Goal: Task Accomplishment & Management: Use online tool/utility

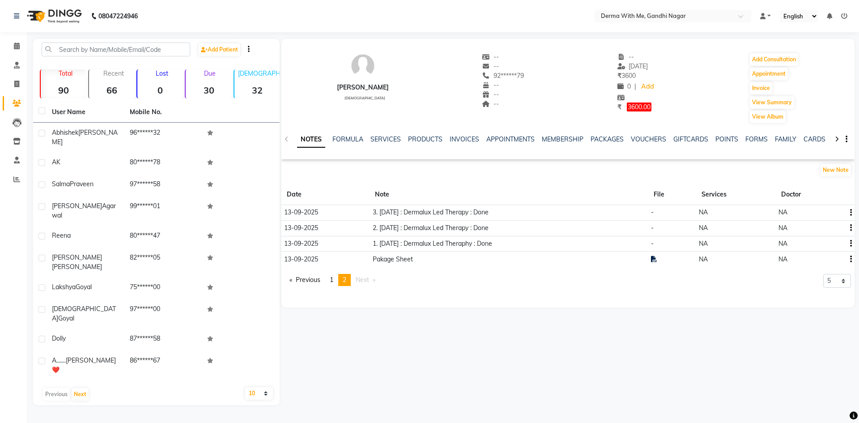
click at [843, 16] on icon at bounding box center [844, 16] width 6 height 6
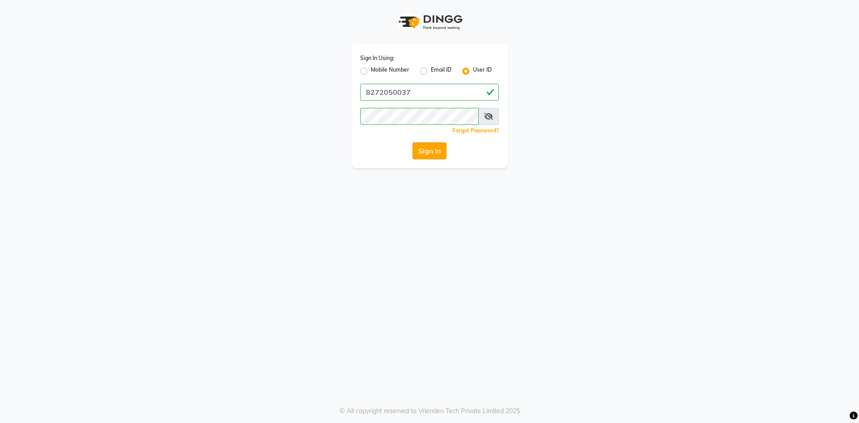
click at [426, 153] on button "Sign In" at bounding box center [429, 150] width 34 height 17
click at [428, 151] on button "Sign In" at bounding box center [429, 150] width 34 height 17
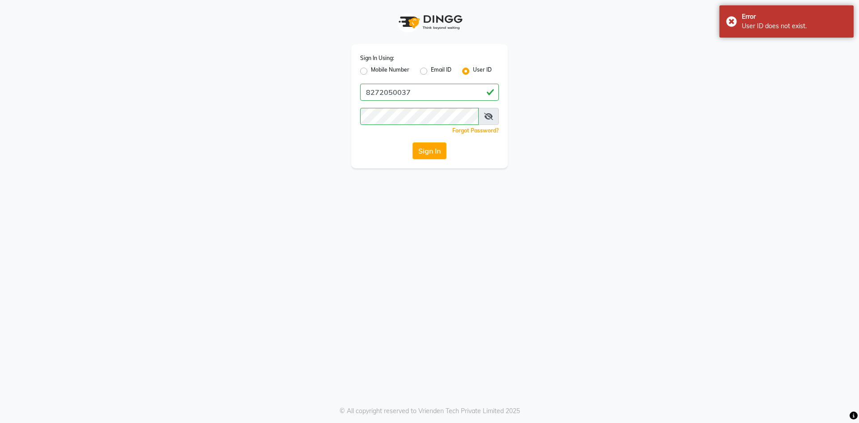
click at [371, 71] on label "Mobile Number" at bounding box center [390, 71] width 38 height 11
click at [371, 71] on input "Mobile Number" at bounding box center [374, 69] width 6 height 6
radio input "true"
radio input "false"
click at [433, 95] on input "Username" at bounding box center [444, 92] width 109 height 17
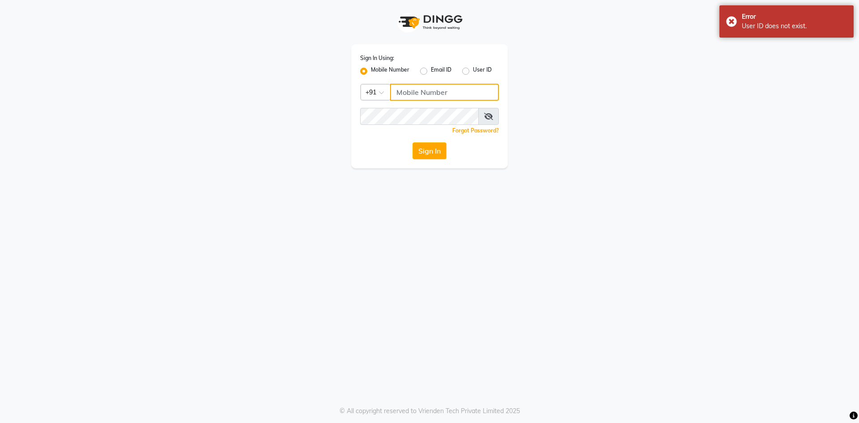
type input "8272050037"
click at [430, 151] on button "Sign In" at bounding box center [429, 150] width 34 height 17
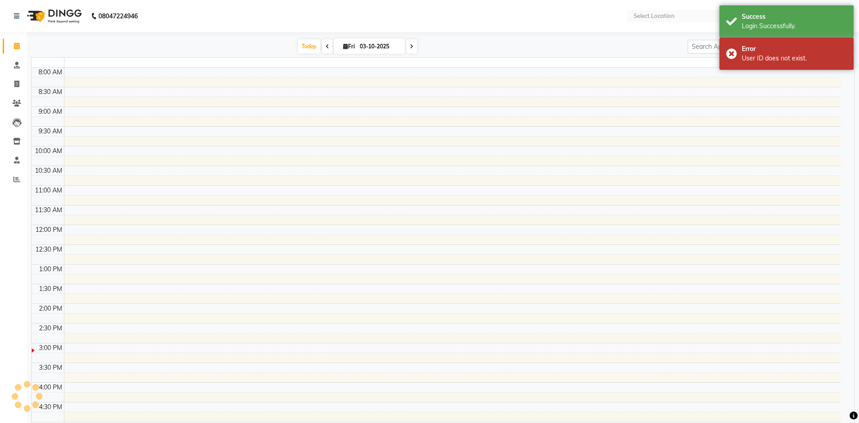
select select "en"
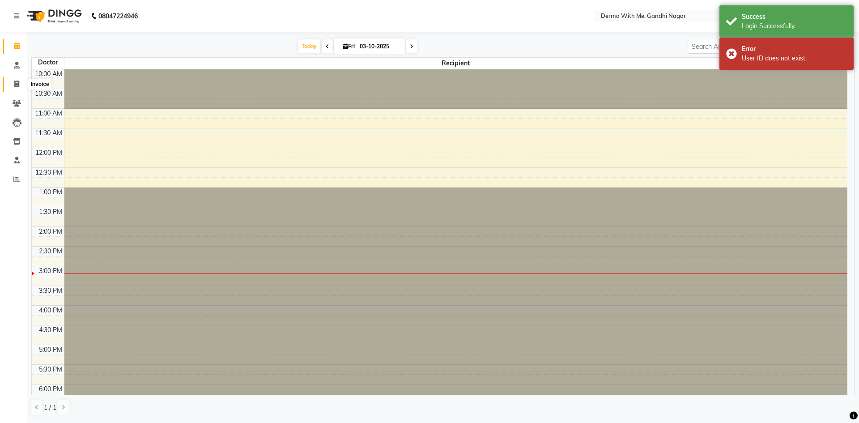
click at [16, 86] on icon at bounding box center [16, 84] width 5 height 7
select select "service"
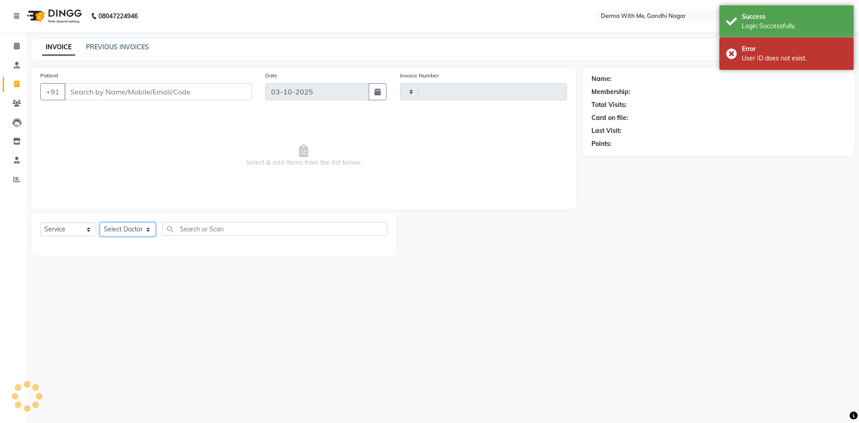
click at [140, 226] on select "Select Doctor" at bounding box center [128, 229] width 56 height 14
type input "0106"
select select "8404"
click at [128, 226] on select "Select Doctor" at bounding box center [128, 229] width 56 height 14
click at [106, 229] on select "Select Doctor" at bounding box center [128, 229] width 56 height 14
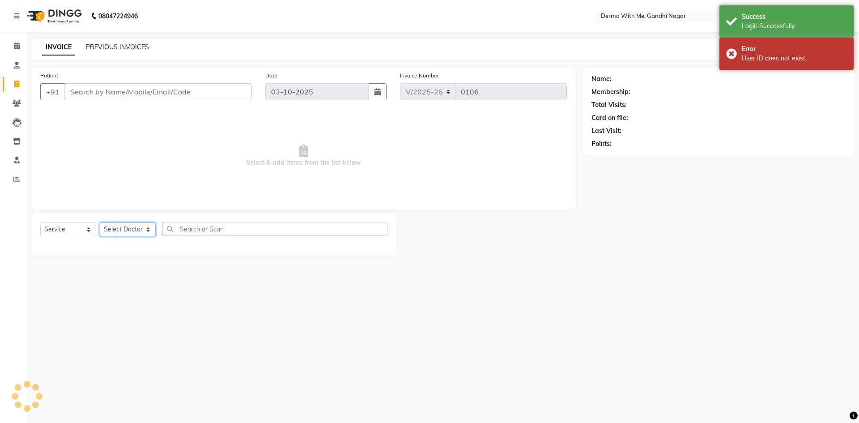
drag, startPoint x: 125, startPoint y: 229, endPoint x: 129, endPoint y: 212, distance: 18.2
click at [126, 231] on select "Select Doctor [PERSON_NAME] Manager Recipient [PERSON_NAME]" at bounding box center [128, 229] width 56 height 14
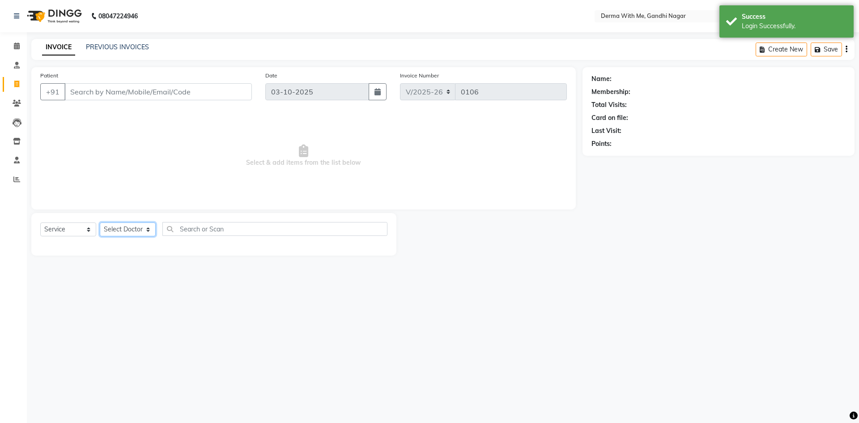
click at [135, 229] on select "Select Doctor [PERSON_NAME] Manager Recipient [PERSON_NAME]" at bounding box center [128, 229] width 56 height 14
select select "91539"
click at [100, 222] on select "Select Doctor [PERSON_NAME] Manager Recipient [PERSON_NAME]" at bounding box center [128, 229] width 56 height 14
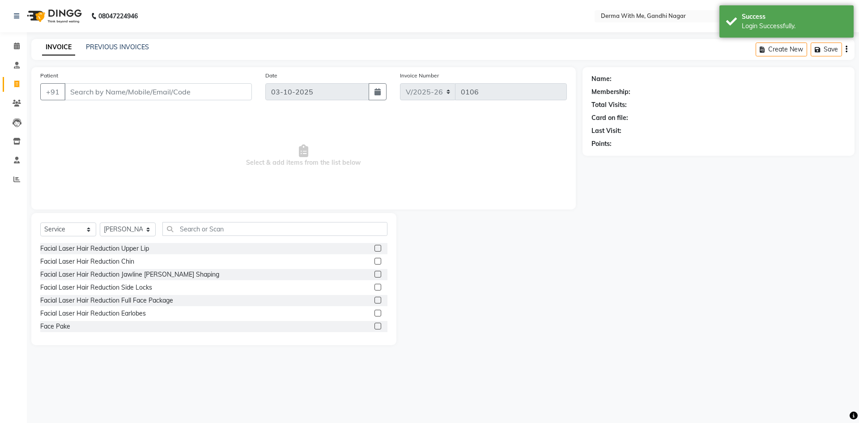
click at [213, 243] on div "Facial Laser Hair Reduction Upper Lip" at bounding box center [213, 248] width 347 height 11
click at [213, 232] on input "text" at bounding box center [274, 229] width 225 height 14
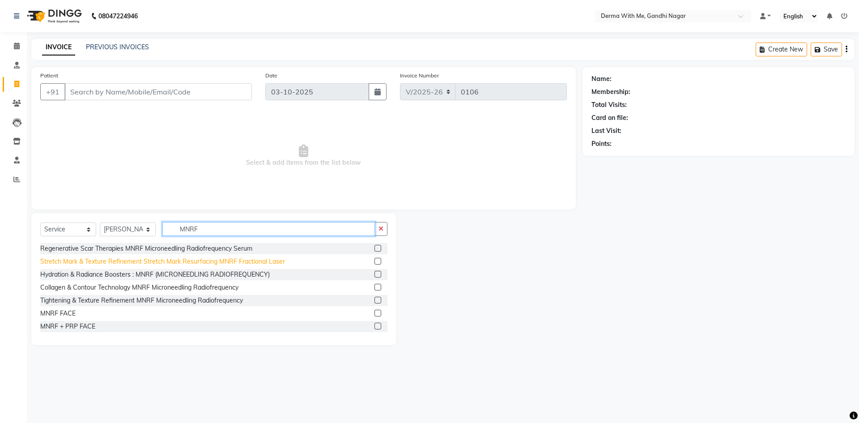
scroll to position [40, 0]
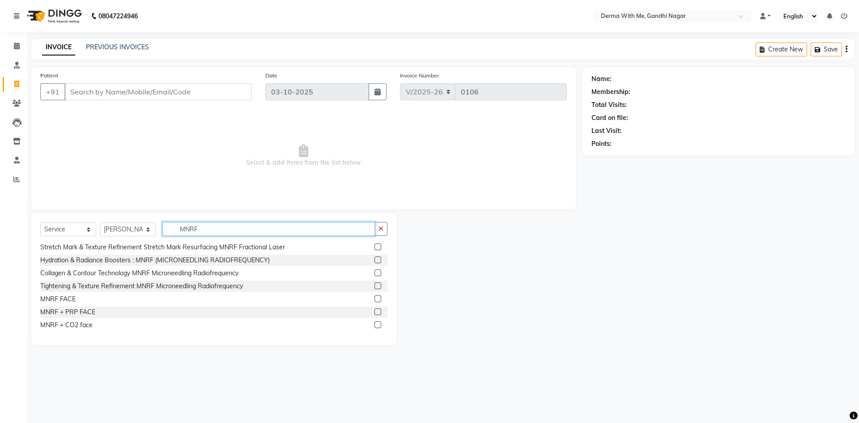
type input "MNRF"
click at [374, 325] on label at bounding box center [377, 324] width 7 height 7
click at [374, 325] on input "checkbox" at bounding box center [377, 325] width 6 height 6
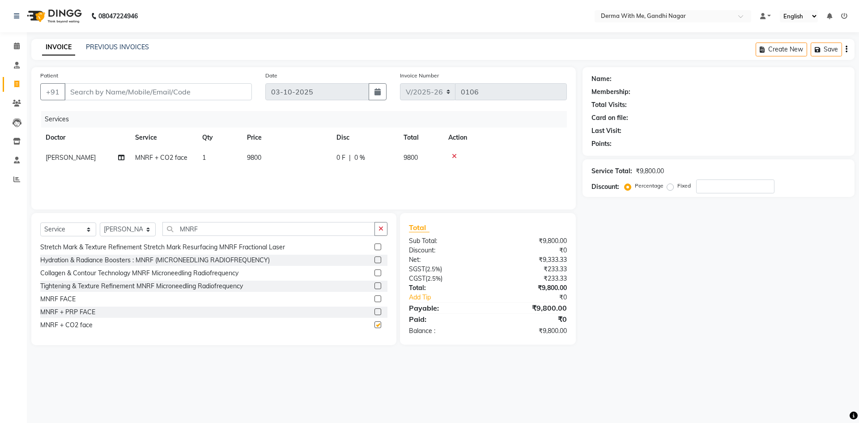
checkbox input "false"
click at [455, 156] on icon at bounding box center [454, 156] width 5 height 6
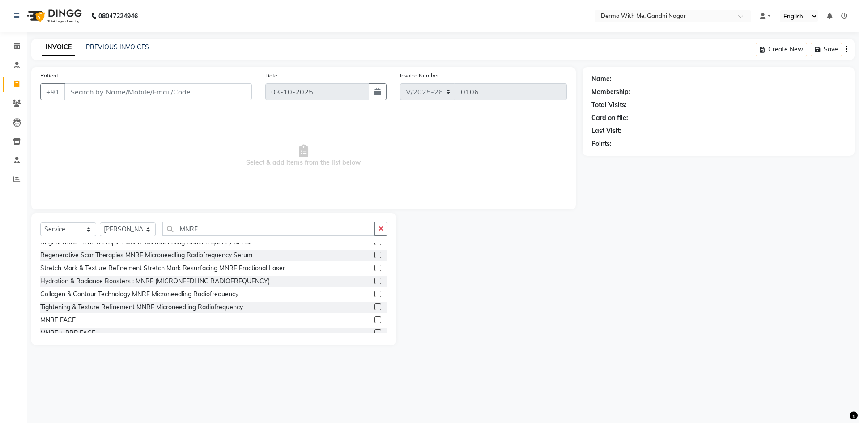
scroll to position [0, 0]
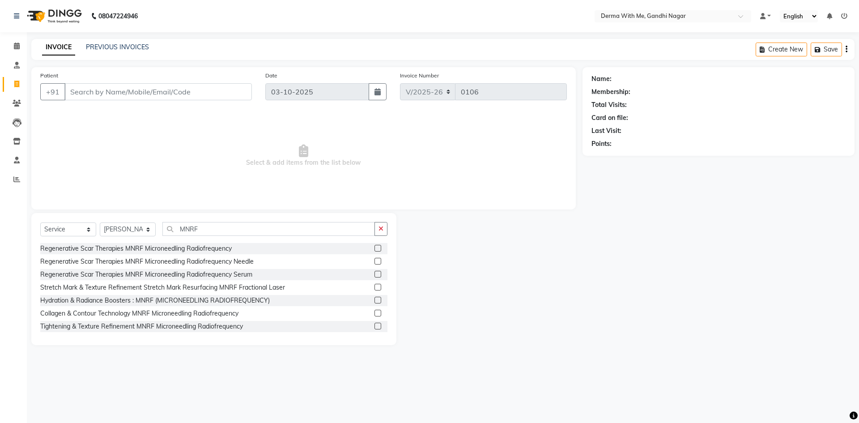
click at [119, 117] on span "Select & add items from the list below" at bounding box center [303, 155] width 527 height 89
drag, startPoint x: 206, startPoint y: 234, endPoint x: 139, endPoint y: 231, distance: 67.2
click at [139, 231] on div "Select Service Product Membership Package Voucher Prepaid Gift Card Select Doct…" at bounding box center [213, 232] width 347 height 21
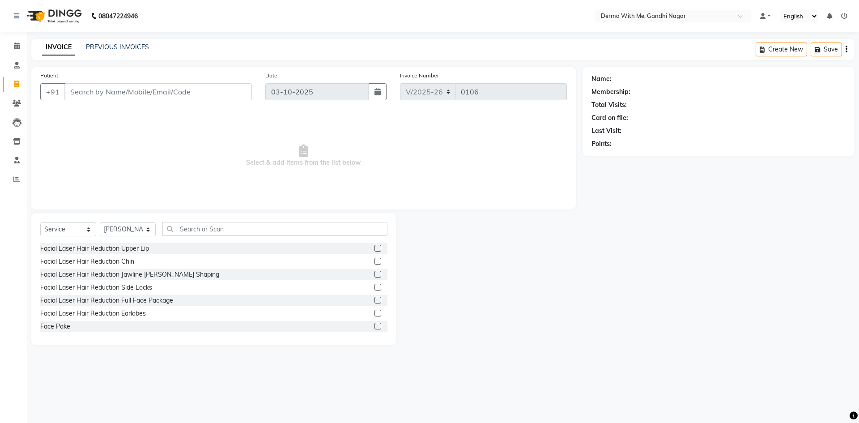
click at [845, 17] on icon at bounding box center [844, 16] width 6 height 6
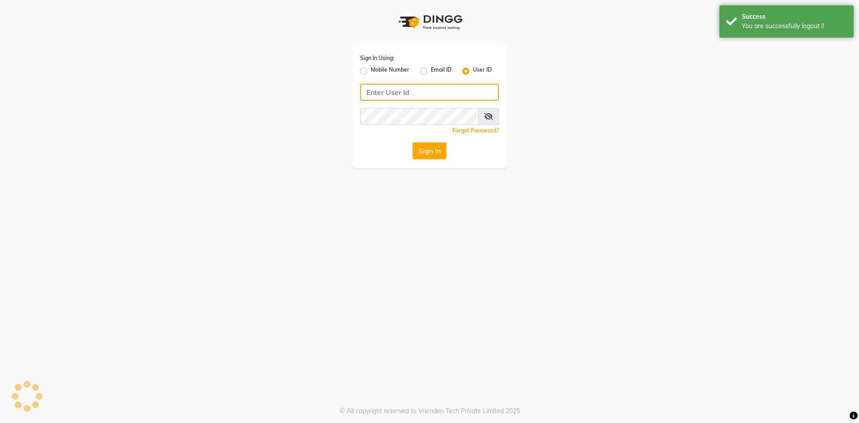
type input "8272050037"
click at [371, 70] on label "Mobile Number" at bounding box center [390, 71] width 38 height 11
click at [371, 70] on input "Mobile Number" at bounding box center [374, 69] width 6 height 6
radio input "true"
radio input "false"
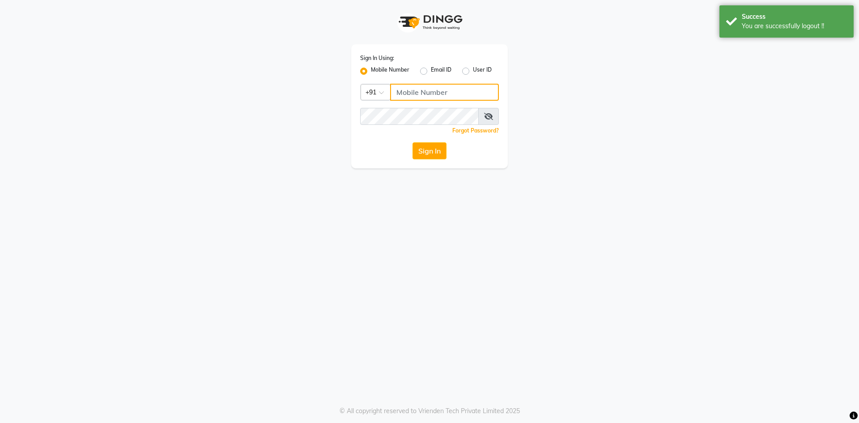
click at [420, 94] on input "Username" at bounding box center [444, 92] width 109 height 17
click at [473, 71] on label "User ID" at bounding box center [482, 71] width 19 height 11
click at [473, 71] on input "User ID" at bounding box center [476, 69] width 6 height 6
radio input "true"
radio input "false"
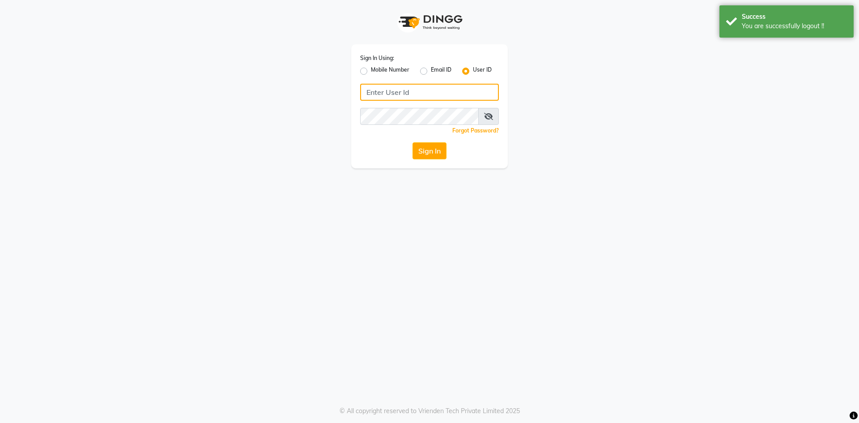
click at [455, 88] on input "Username" at bounding box center [429, 92] width 139 height 17
type input "derma@123"
click at [204, 114] on div "Sign In Using: Mobile Number Email ID User ID derma@123 Remember me Forgot Pass…" at bounding box center [429, 84] width 510 height 168
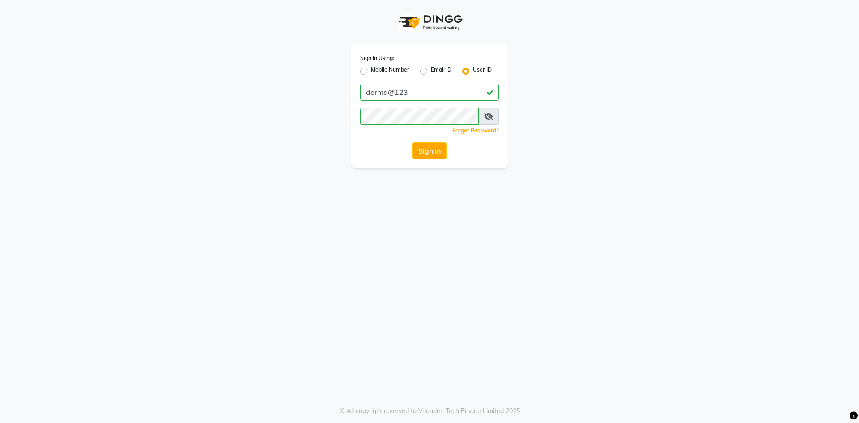
click at [364, 161] on div "Sign In Using: Mobile Number Email ID User ID derma@123 Remember me Forgot Pass…" at bounding box center [429, 106] width 157 height 124
click at [424, 153] on button "Sign In" at bounding box center [429, 150] width 34 height 17
